Goal: Communication & Community: Answer question/provide support

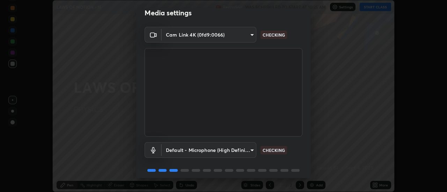
scroll to position [37, 0]
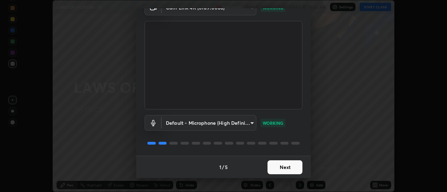
click at [285, 165] on button "Next" at bounding box center [284, 168] width 35 height 14
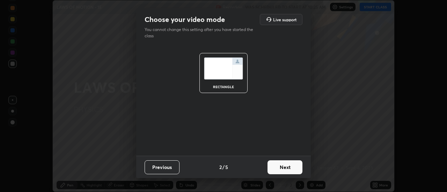
scroll to position [0, 0]
click at [287, 168] on button "Next" at bounding box center [284, 168] width 35 height 14
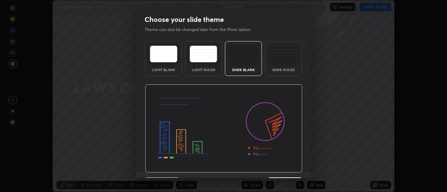
scroll to position [17, 0]
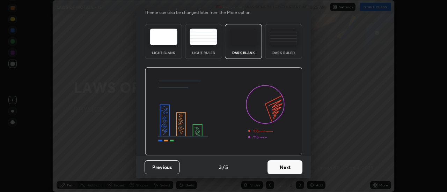
click at [284, 165] on button "Next" at bounding box center [284, 168] width 35 height 14
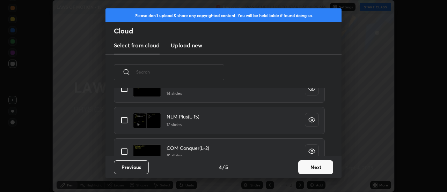
scroll to position [387, 0]
click at [124, 123] on input "grid" at bounding box center [124, 121] width 15 height 15
checkbox input "true"
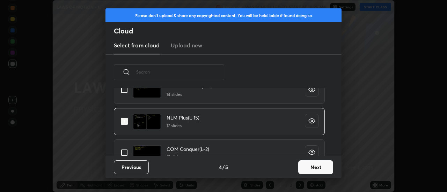
click at [309, 166] on button "Next" at bounding box center [315, 168] width 35 height 14
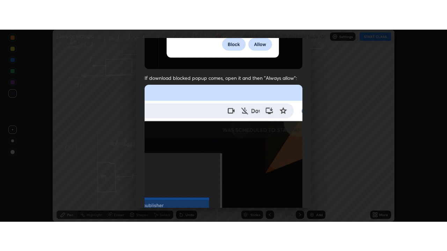
scroll to position [179, 0]
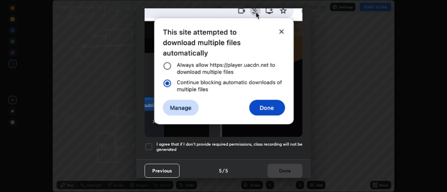
click at [151, 143] on div at bounding box center [148, 147] width 8 height 8
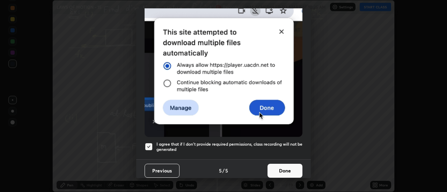
click at [276, 168] on button "Done" at bounding box center [284, 171] width 35 height 14
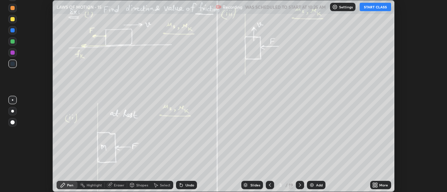
click at [376, 8] on button "START CLASS" at bounding box center [374, 7] width 31 height 8
click at [375, 185] on icon at bounding box center [375, 186] width 6 height 6
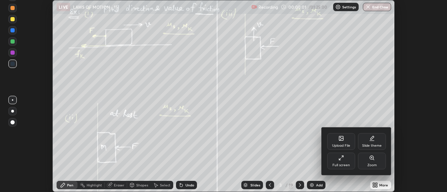
click at [351, 164] on div "Full screen" at bounding box center [341, 161] width 28 height 17
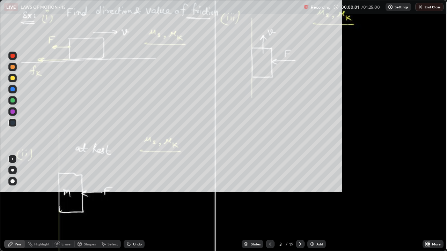
scroll to position [251, 447]
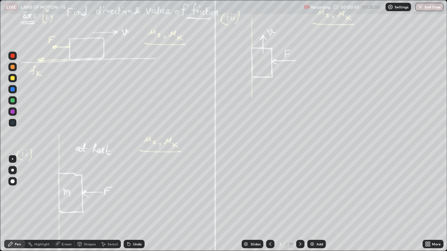
click at [12, 79] on div at bounding box center [12, 78] width 4 height 4
click at [13, 170] on div at bounding box center [12, 170] width 3 height 3
click at [430, 192] on icon at bounding box center [429, 243] width 2 height 2
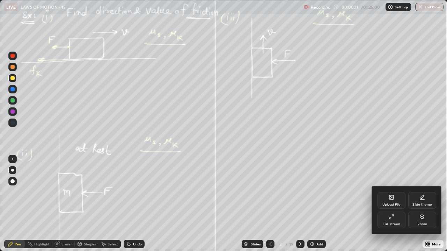
click at [422, 192] on div "Zoom" at bounding box center [422, 220] width 28 height 17
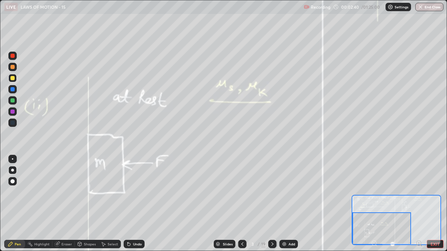
click at [15, 69] on div at bounding box center [12, 67] width 8 height 8
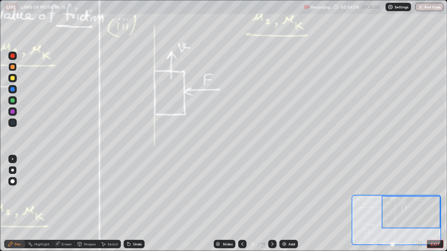
click at [439, 192] on button "EXIT" at bounding box center [435, 244] width 17 height 8
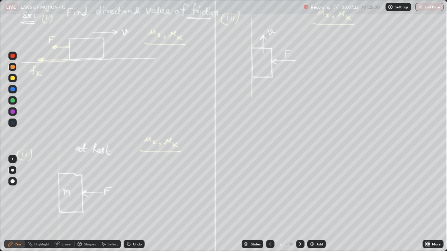
click at [300, 192] on icon at bounding box center [300, 245] width 6 height 6
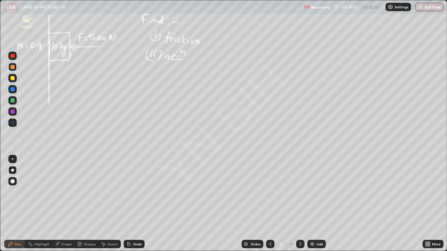
click at [301, 192] on icon at bounding box center [300, 245] width 6 height 6
click at [299, 192] on icon at bounding box center [300, 245] width 6 height 6
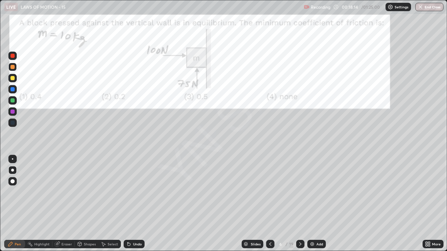
click at [300, 192] on icon at bounding box center [300, 244] width 2 height 3
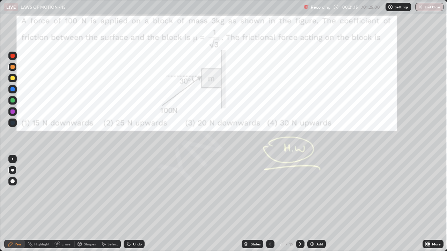
click at [269, 192] on icon at bounding box center [270, 245] width 6 height 6
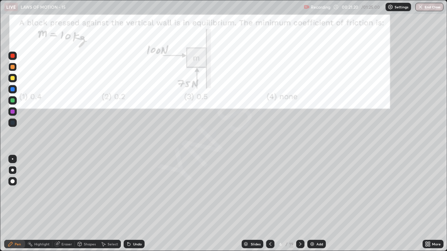
click at [300, 192] on icon at bounding box center [300, 245] width 6 height 6
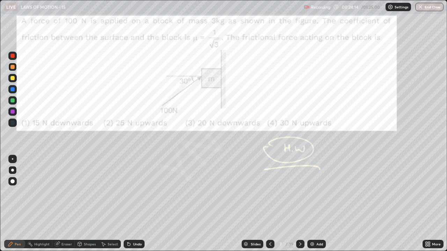
click at [299, 192] on icon at bounding box center [300, 245] width 6 height 6
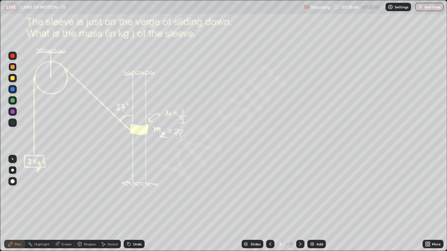
click at [141, 192] on div "Undo" at bounding box center [134, 244] width 21 height 8
click at [139, 192] on div "Undo" at bounding box center [137, 244] width 9 height 3
click at [135, 192] on div "Undo" at bounding box center [137, 244] width 9 height 3
click at [142, 192] on div "Undo" at bounding box center [134, 244] width 21 height 8
click at [319, 192] on div "Add" at bounding box center [319, 244] width 7 height 3
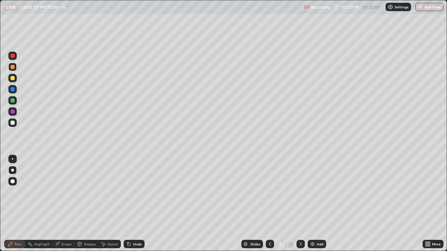
click at [65, 192] on div "Eraser" at bounding box center [66, 244] width 10 height 3
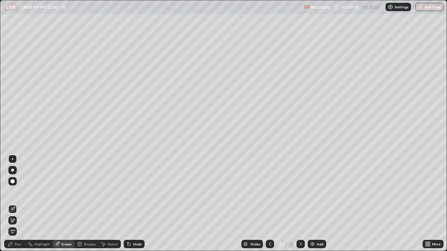
click at [15, 192] on icon at bounding box center [13, 221] width 6 height 6
click at [15, 192] on div "Pen" at bounding box center [18, 244] width 6 height 3
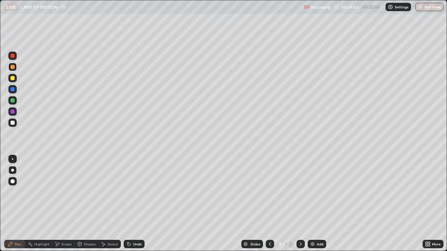
click at [302, 192] on icon at bounding box center [301, 245] width 6 height 6
click at [12, 101] on div at bounding box center [12, 100] width 4 height 4
click at [139, 192] on div "Undo" at bounding box center [134, 244] width 21 height 8
click at [13, 78] on div at bounding box center [12, 78] width 4 height 4
click at [317, 192] on div "Add" at bounding box center [320, 244] width 7 height 3
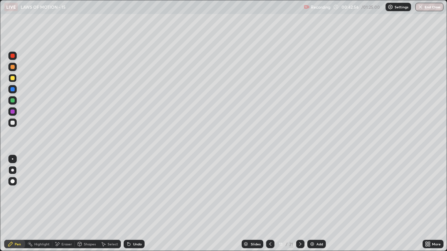
click at [269, 192] on icon at bounding box center [270, 245] width 6 height 6
click at [299, 192] on icon at bounding box center [300, 245] width 6 height 6
click at [14, 101] on div at bounding box center [12, 100] width 4 height 4
click at [139, 192] on div "Undo" at bounding box center [137, 244] width 9 height 3
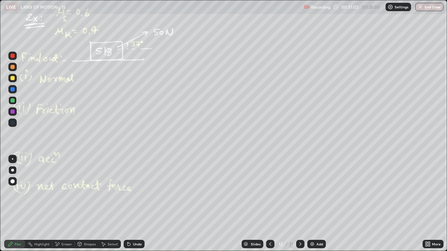
click at [300, 192] on icon at bounding box center [300, 245] width 6 height 6
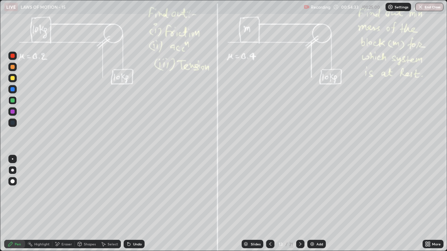
click at [14, 68] on div at bounding box center [12, 67] width 4 height 4
click at [141, 192] on div "Undo" at bounding box center [134, 244] width 21 height 8
click at [299, 192] on icon at bounding box center [300, 245] width 6 height 6
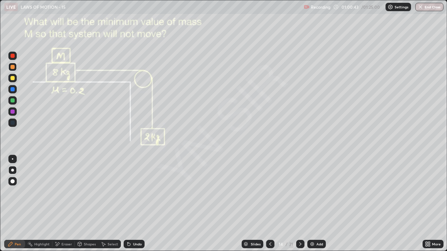
click at [302, 192] on div at bounding box center [300, 244] width 8 height 8
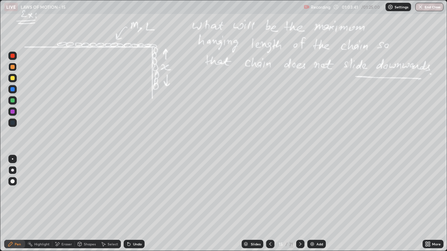
click at [13, 101] on div at bounding box center [12, 100] width 4 height 4
click at [12, 66] on div at bounding box center [12, 67] width 4 height 4
click at [299, 192] on icon at bounding box center [300, 245] width 6 height 6
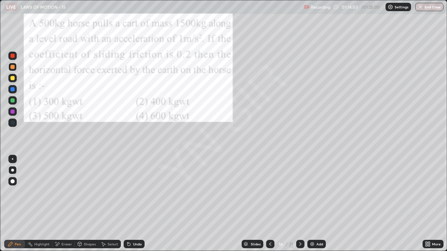
click at [115, 192] on div "Select" at bounding box center [112, 244] width 10 height 3
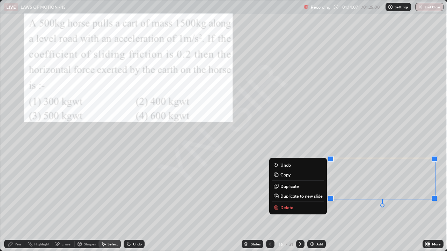
click at [366, 120] on div "0 ° Undo Copy Duplicate Duplicate to new slide Delete" at bounding box center [223, 125] width 446 height 251
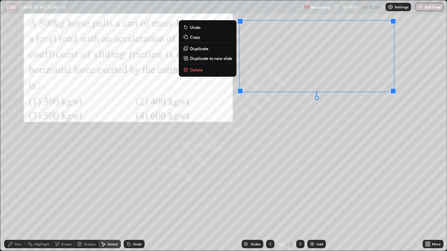
click at [308, 143] on div "0 ° Undo Copy Duplicate Duplicate to new slide Delete" at bounding box center [223, 125] width 446 height 251
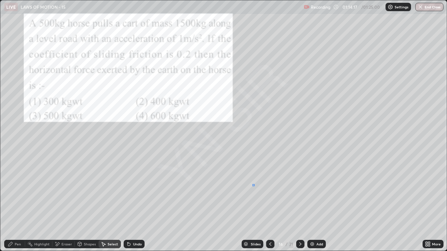
click at [252, 186] on div "0 ° Undo Copy Duplicate Duplicate to new slide Delete" at bounding box center [223, 125] width 446 height 251
click at [21, 192] on div "Pen" at bounding box center [14, 244] width 21 height 8
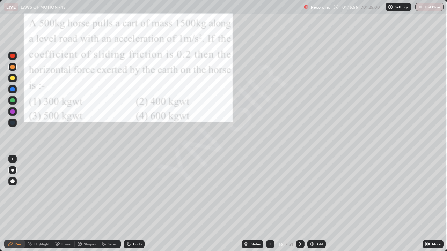
click at [139, 192] on div "Undo" at bounding box center [134, 244] width 21 height 8
click at [139, 192] on div "Undo" at bounding box center [137, 244] width 9 height 3
click at [141, 192] on div "Undo" at bounding box center [134, 244] width 21 height 8
click at [417, 7] on button "End Class" at bounding box center [430, 7] width 28 height 8
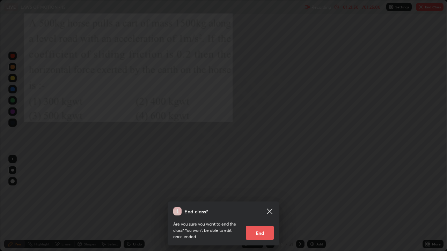
click at [267, 192] on button "End" at bounding box center [260, 233] width 28 height 14
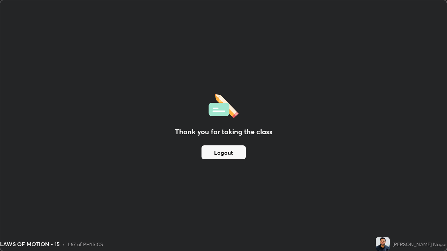
click at [233, 150] on button "Logout" at bounding box center [223, 153] width 44 height 14
click at [232, 150] on button "Logout" at bounding box center [223, 153] width 44 height 14
